Goal: Transaction & Acquisition: Purchase product/service

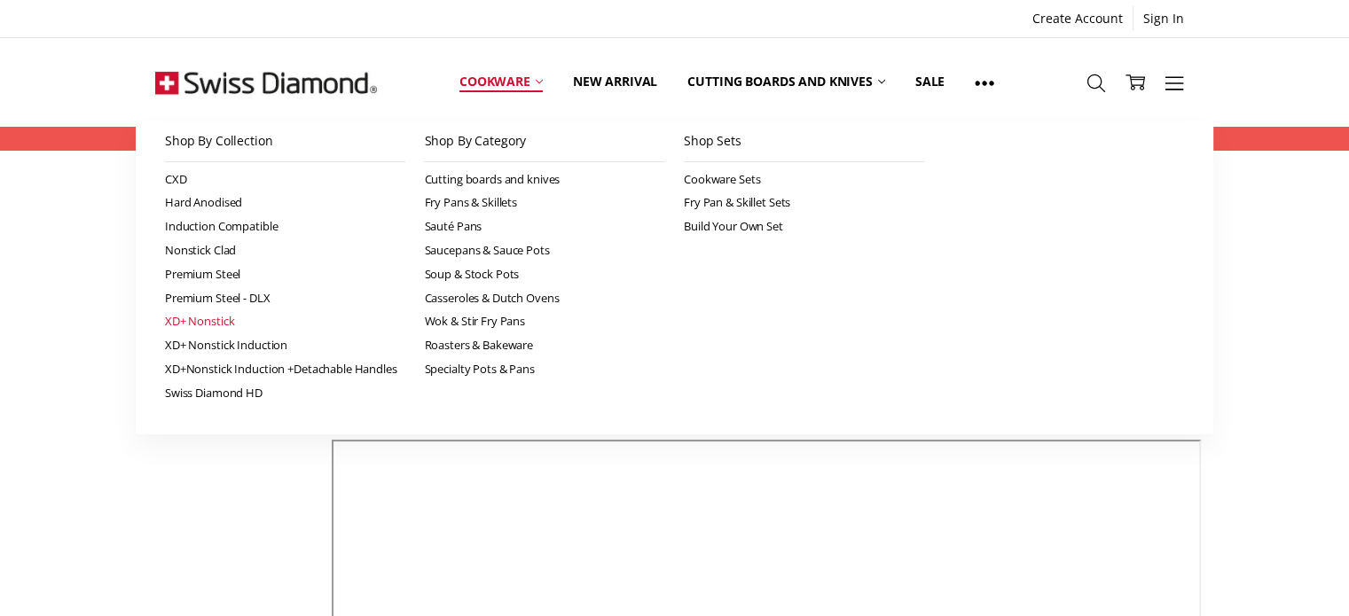
click at [214, 318] on link "XD+ Nonstick" at bounding box center [285, 321] width 241 height 24
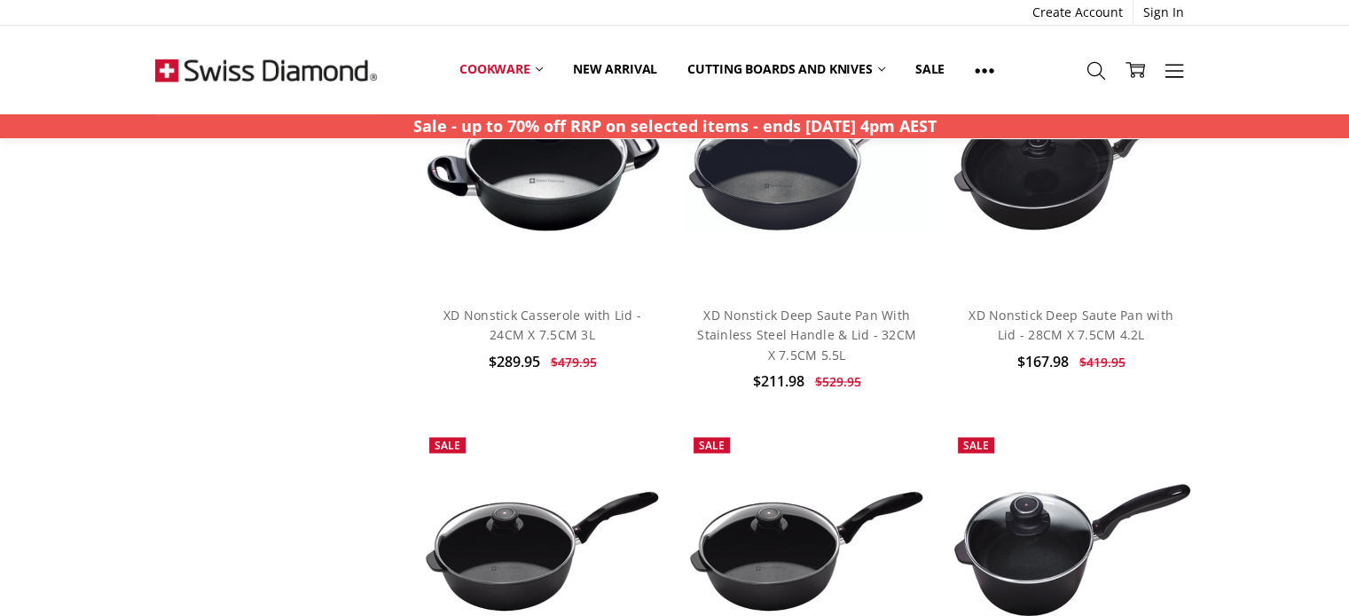
scroll to position [2731, 0]
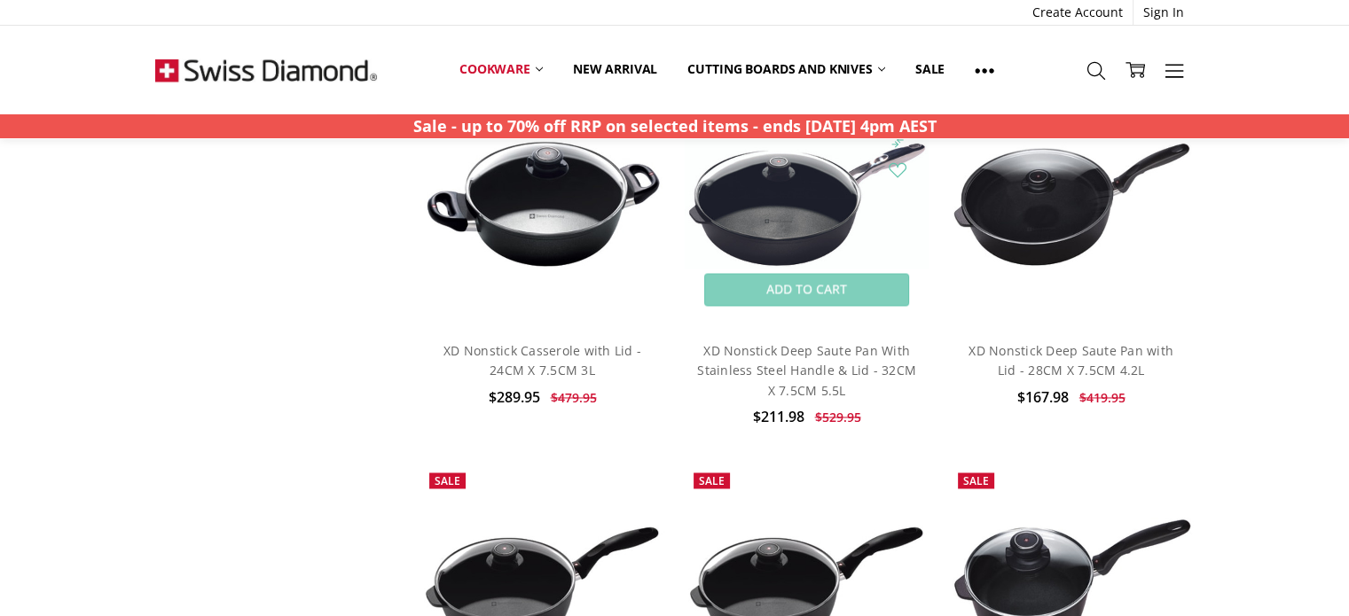
click at [781, 215] on img at bounding box center [807, 203] width 245 height 129
